Goal: Task Accomplishment & Management: Manage account settings

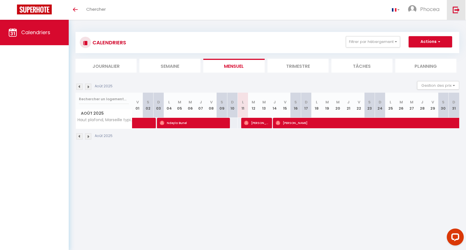
click at [459, 14] on link at bounding box center [455, 10] width 19 height 20
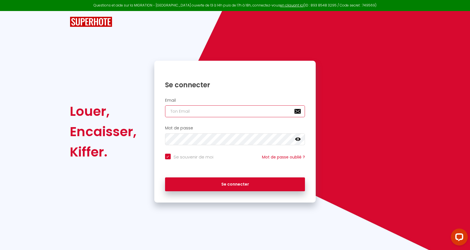
type input "[EMAIL_ADDRESS][DOMAIN_NAME]"
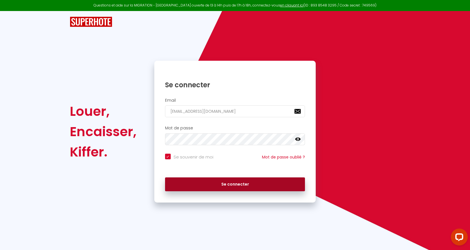
click at [218, 183] on button "Se connecter" at bounding box center [235, 184] width 140 height 14
checkbox input "true"
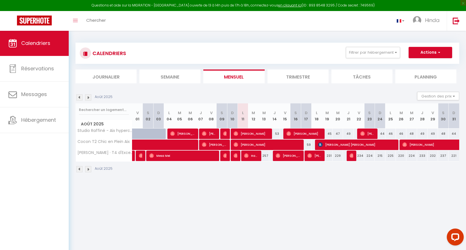
click at [255, 155] on span "Harseerat Dhillon" at bounding box center [251, 155] width 14 height 11
select select "OK"
select select "0"
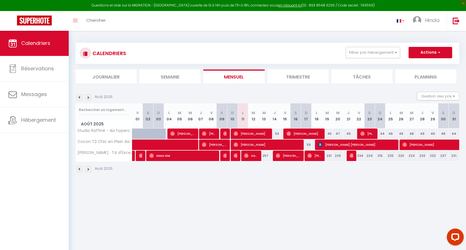
select select "1"
select select
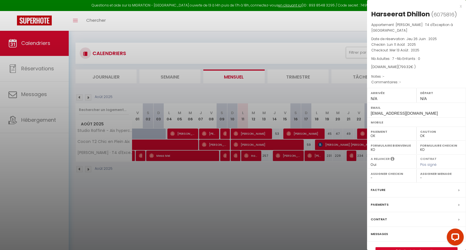
click at [298, 210] on div at bounding box center [233, 125] width 466 height 250
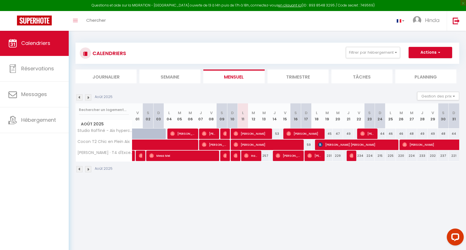
click at [241, 35] on div "CALENDRIERS Filtrer par hébergement Tous Studio Raffiné - Aix hypercentre Cocon…" at bounding box center [267, 108] width 397 height 155
